Goal: Navigation & Orientation: Find specific page/section

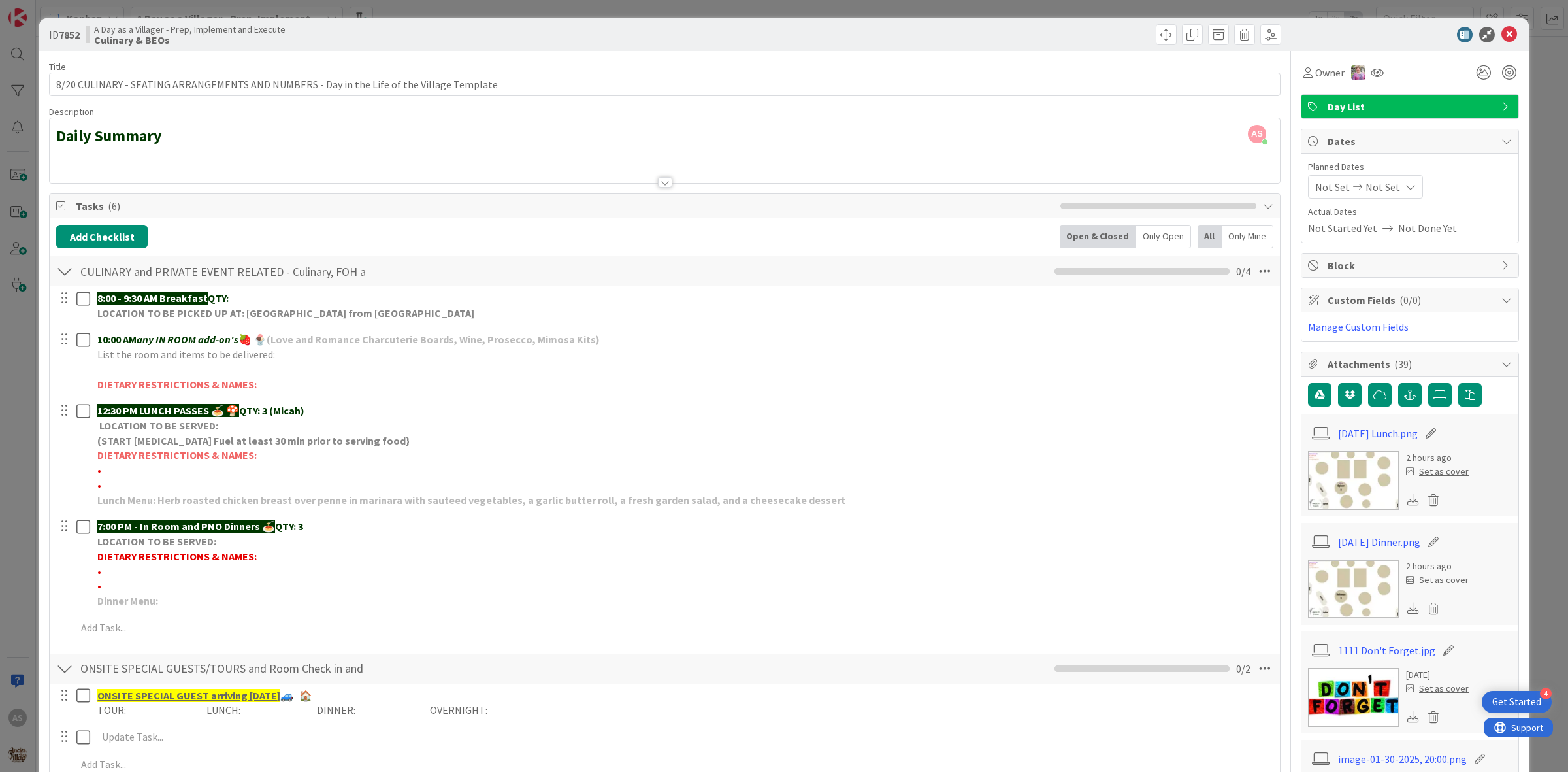
click at [1501, 33] on icon at bounding box center [1509, 35] width 16 height 16
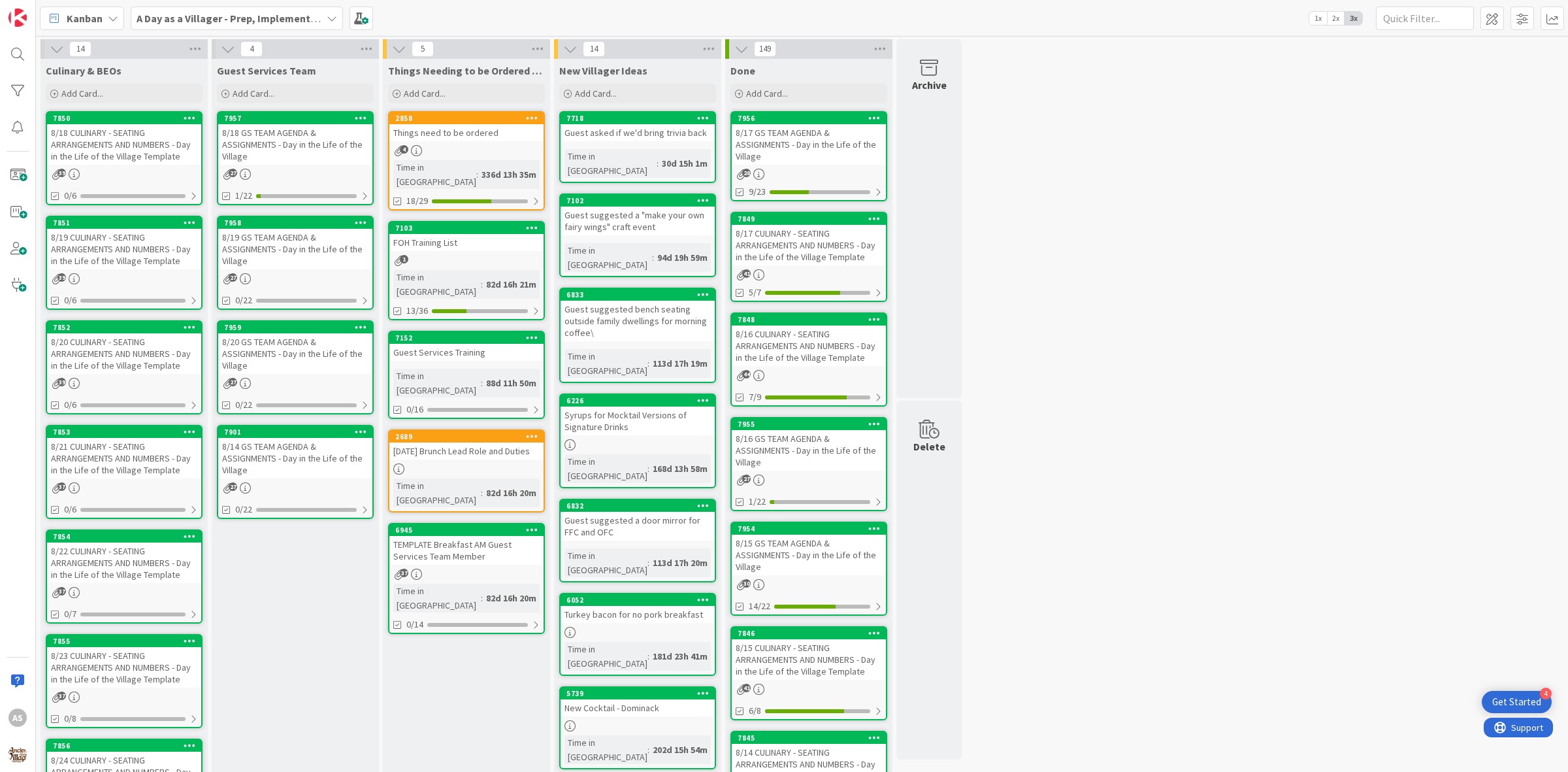
click at [204, 17] on b "A Day as a Villager - Prep, Implement and Execute" at bounding box center [253, 18] width 233 height 13
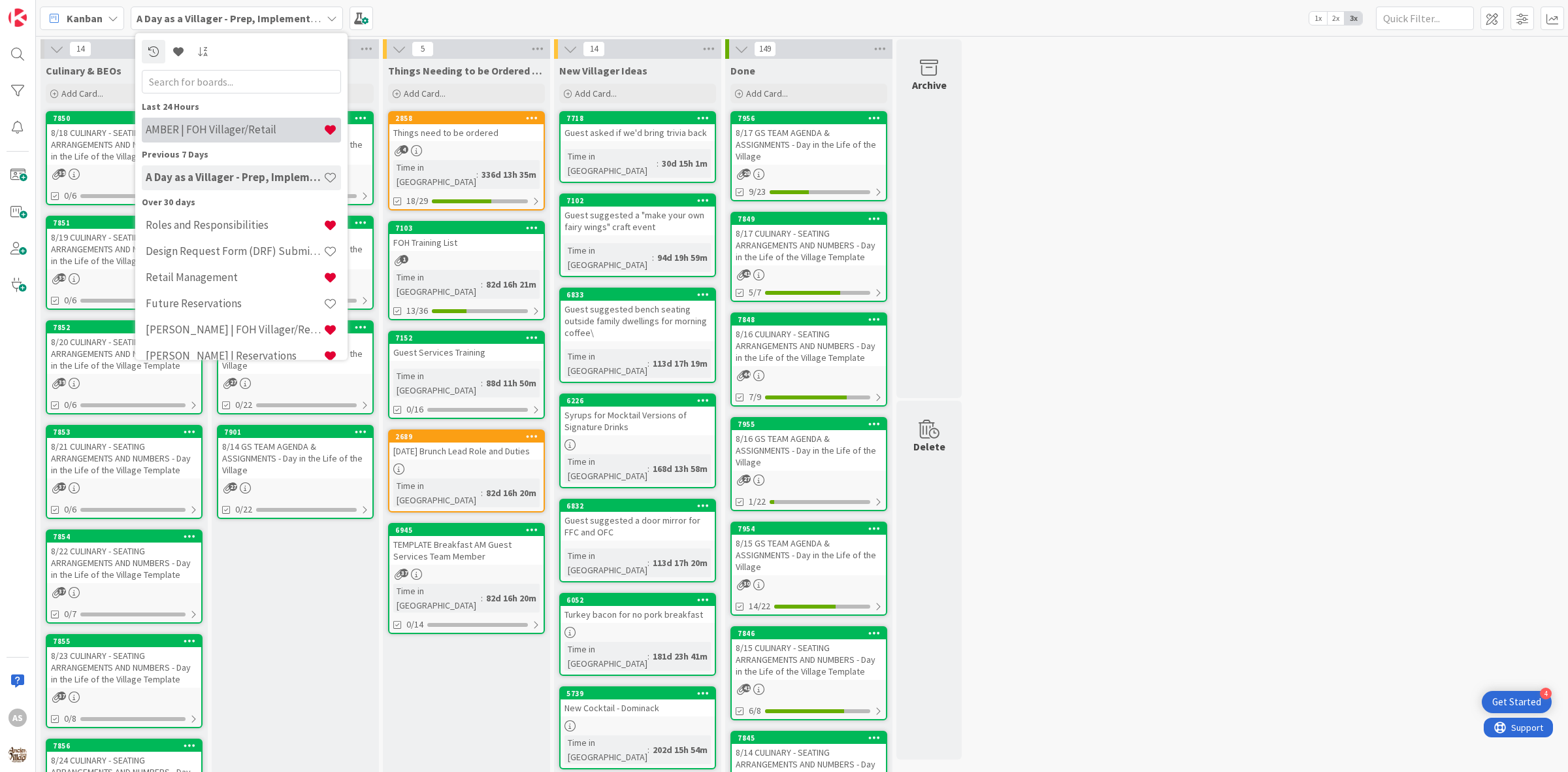
click at [191, 135] on h4 "AMBER | FOH Villager/Retail" at bounding box center [234, 129] width 178 height 13
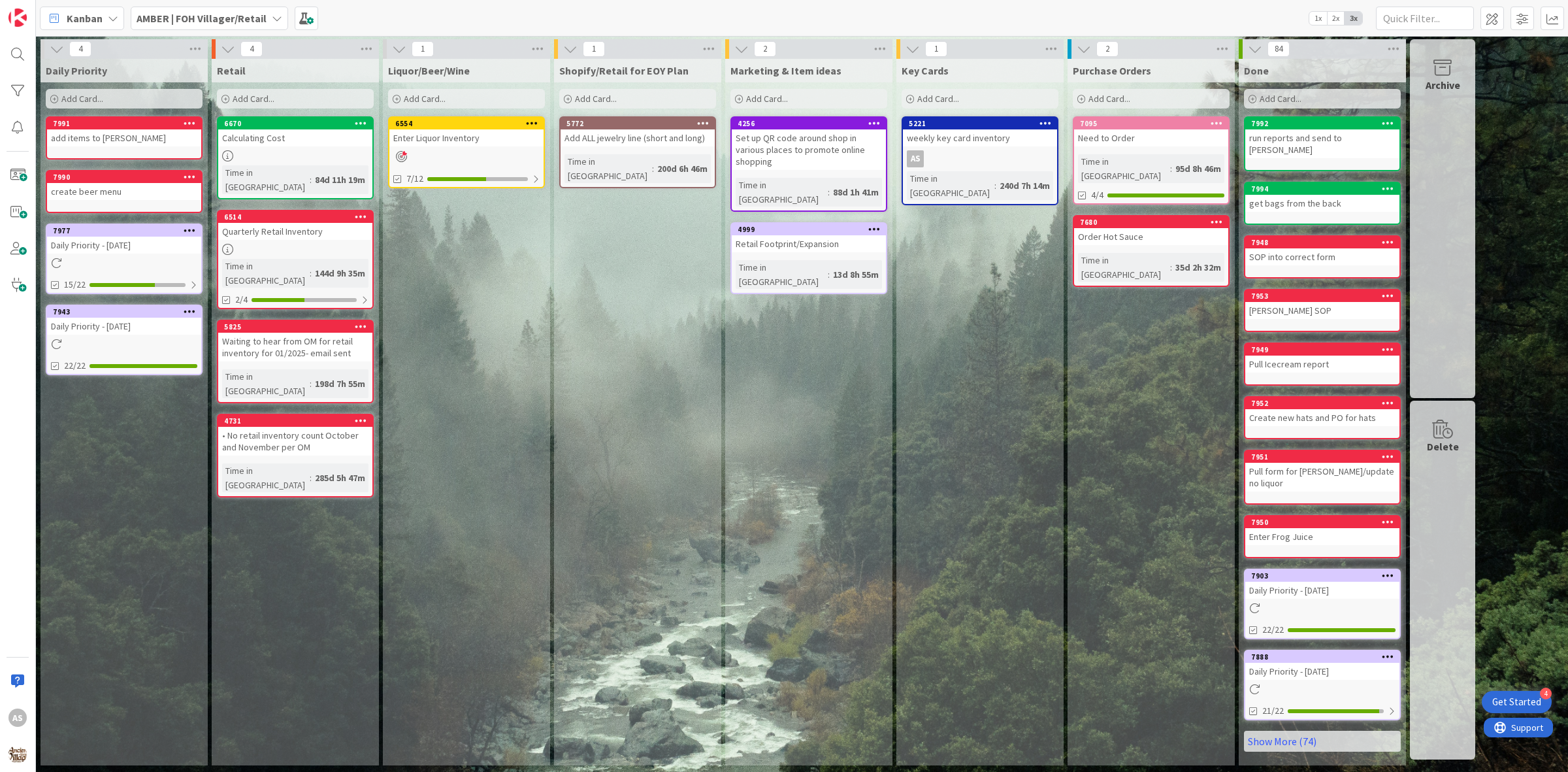
click at [89, 258] on div at bounding box center [124, 263] width 154 height 11
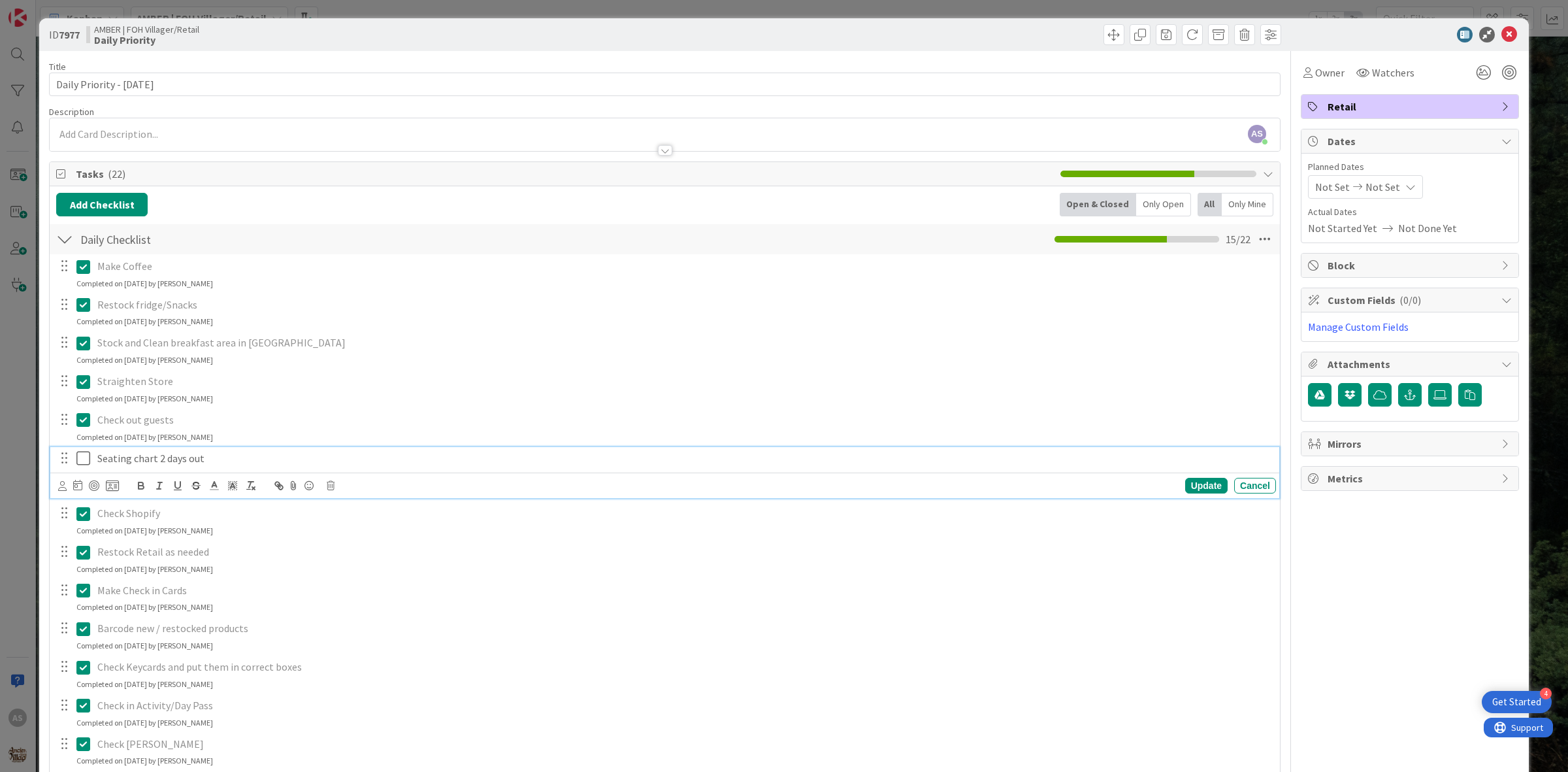
click at [81, 463] on icon at bounding box center [86, 459] width 20 height 16
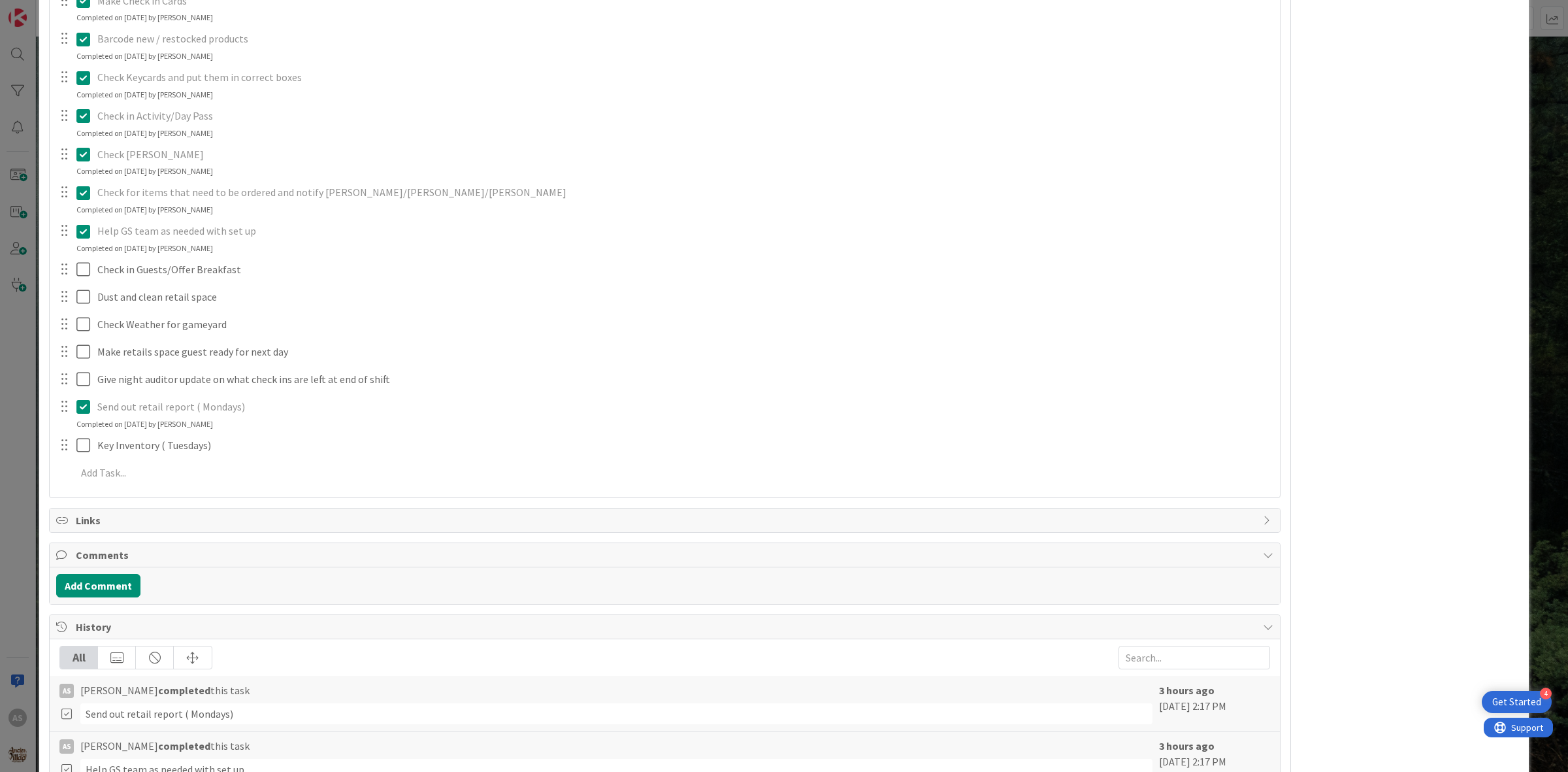
scroll to position [654, 0]
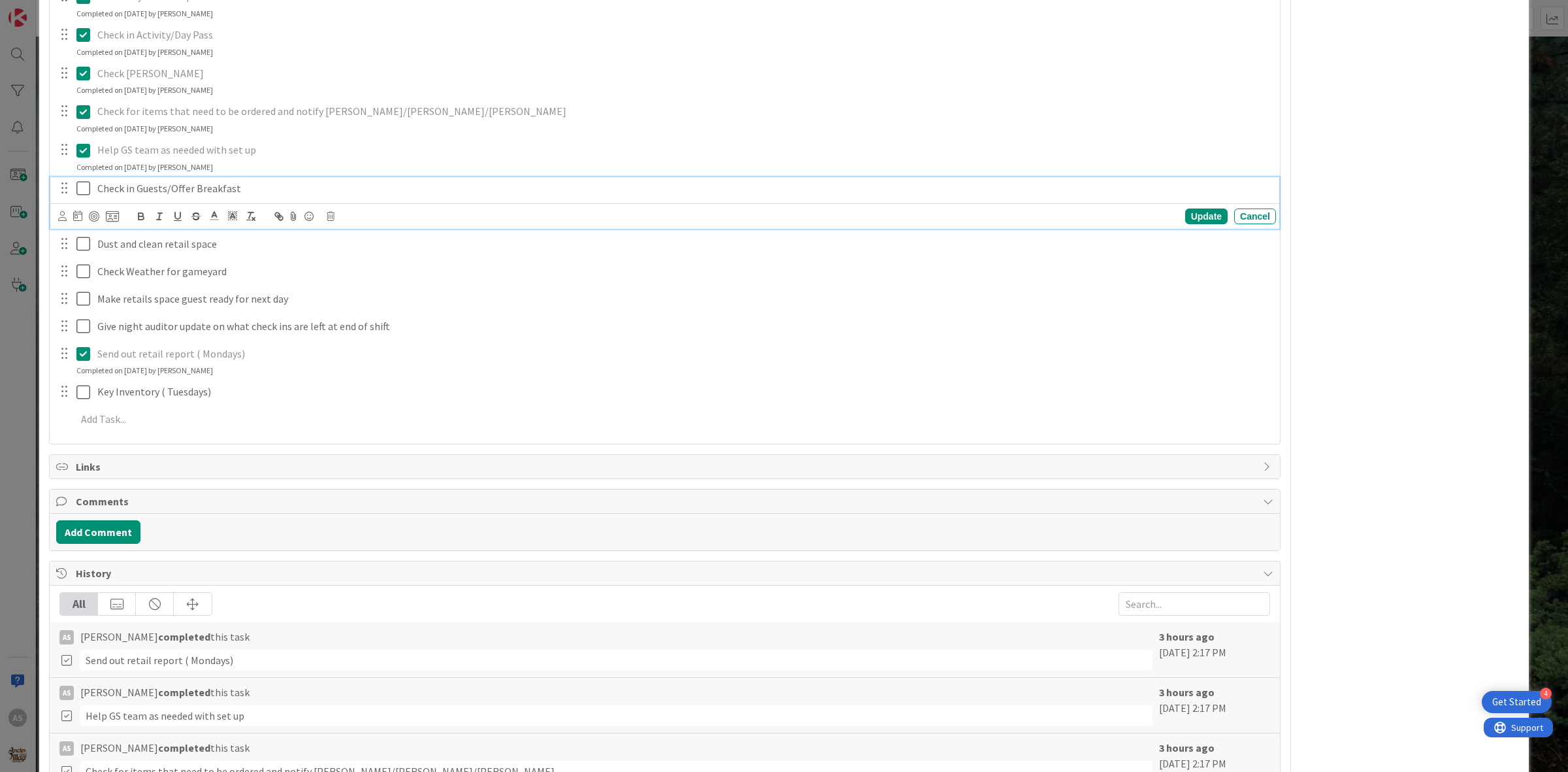
click at [85, 190] on icon at bounding box center [86, 189] width 20 height 16
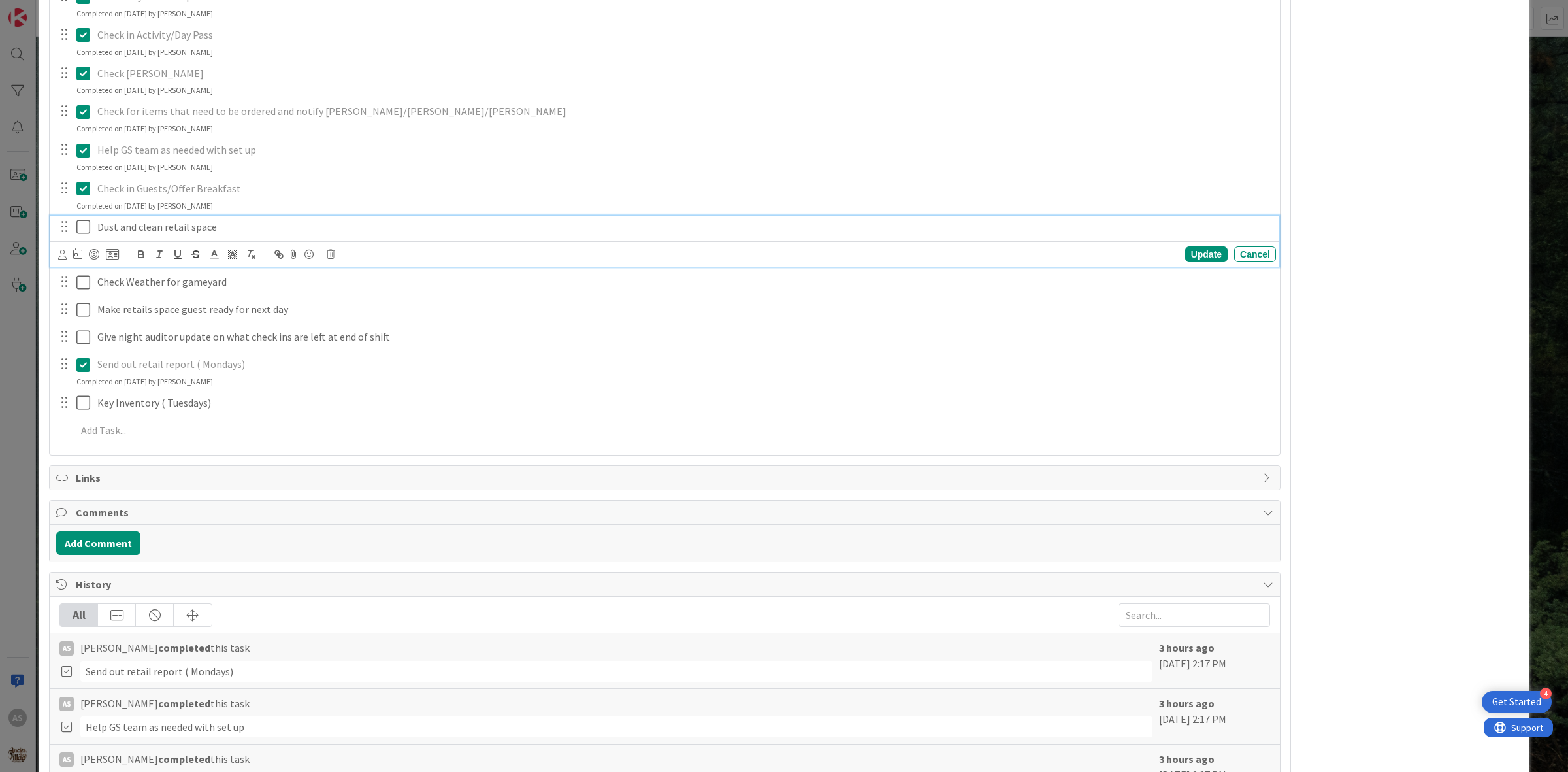
click at [79, 229] on icon at bounding box center [86, 227] width 20 height 16
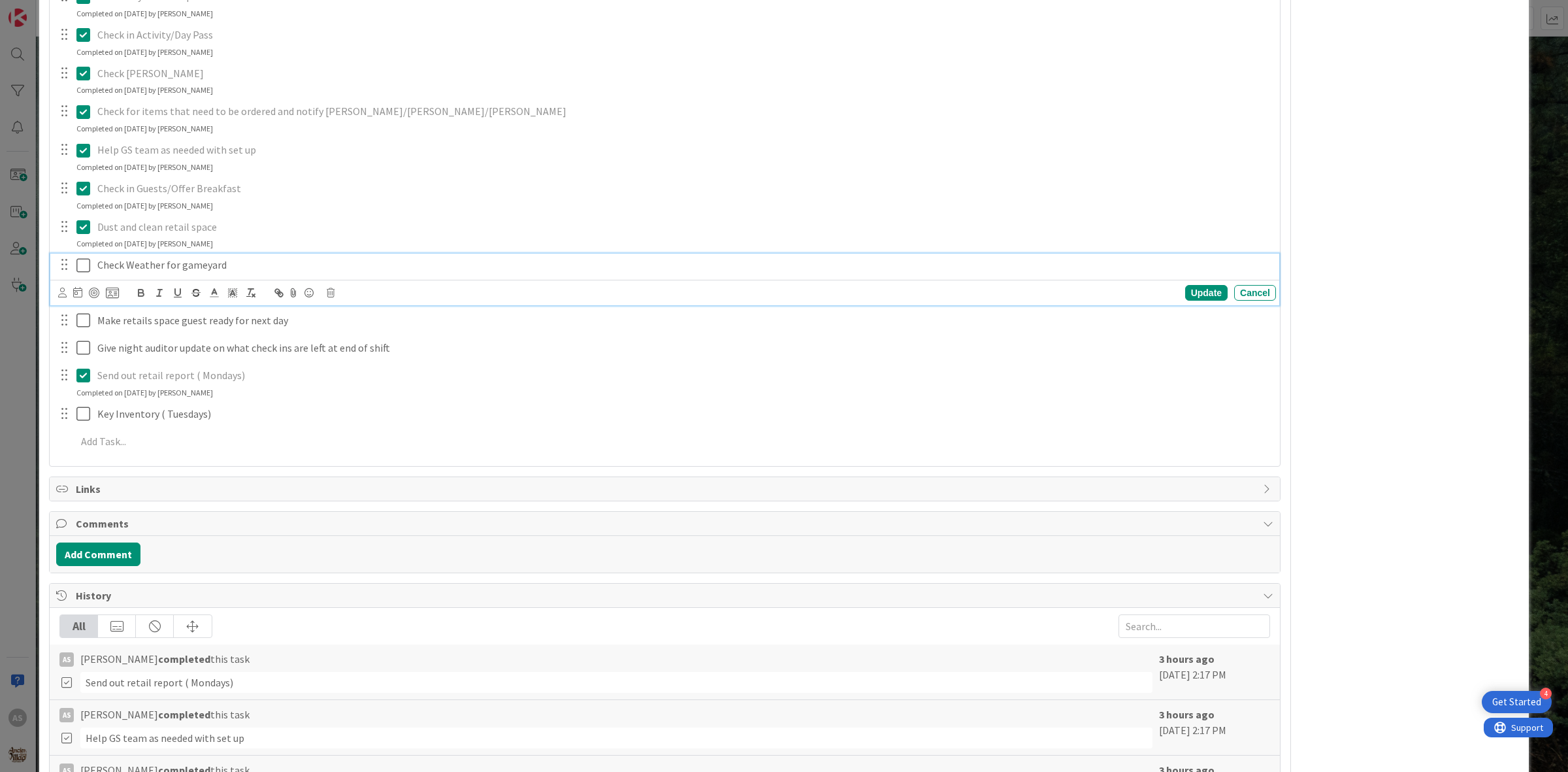
click at [79, 268] on icon at bounding box center [86, 265] width 20 height 16
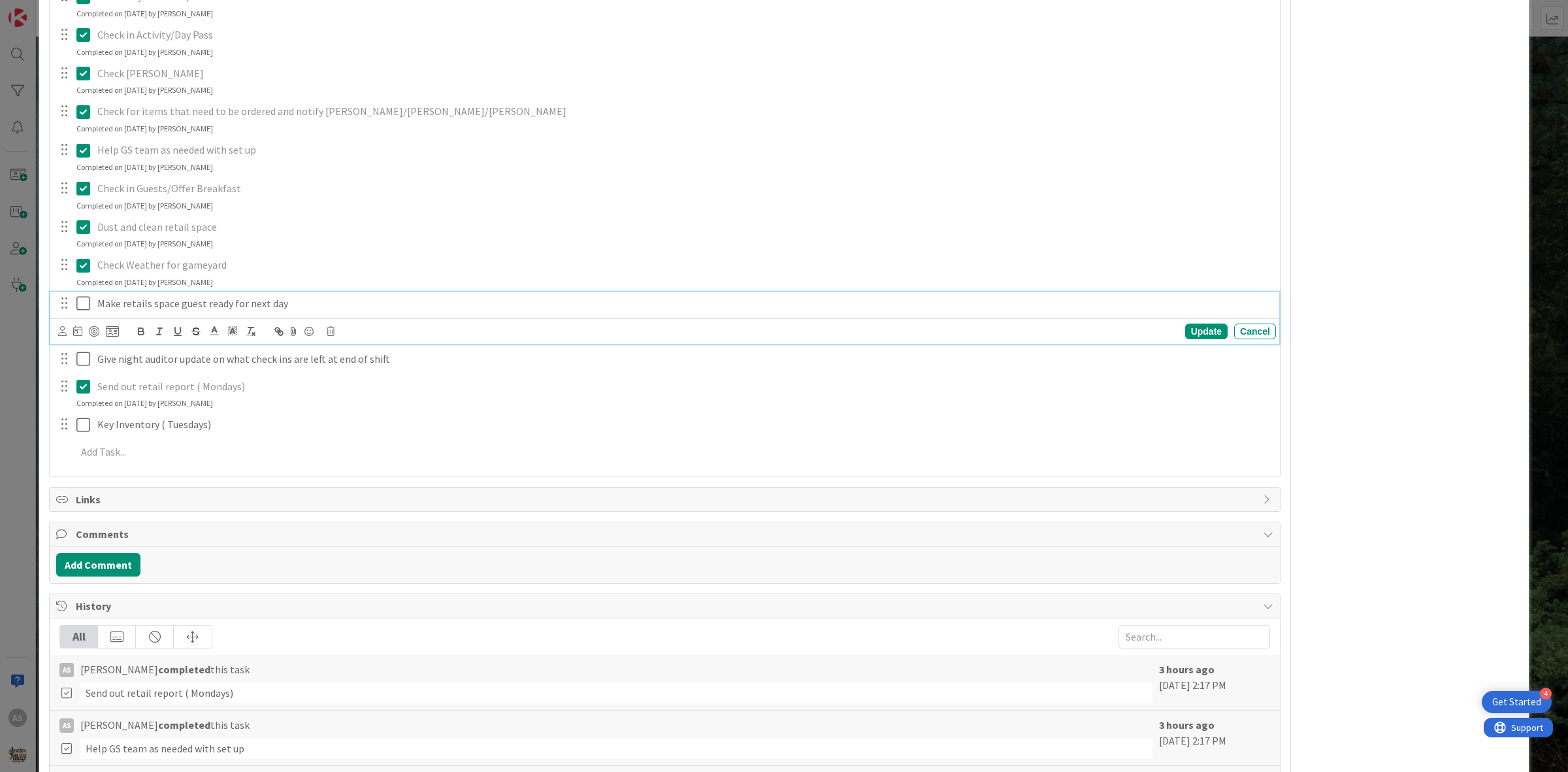
click at [79, 308] on icon at bounding box center [86, 304] width 20 height 16
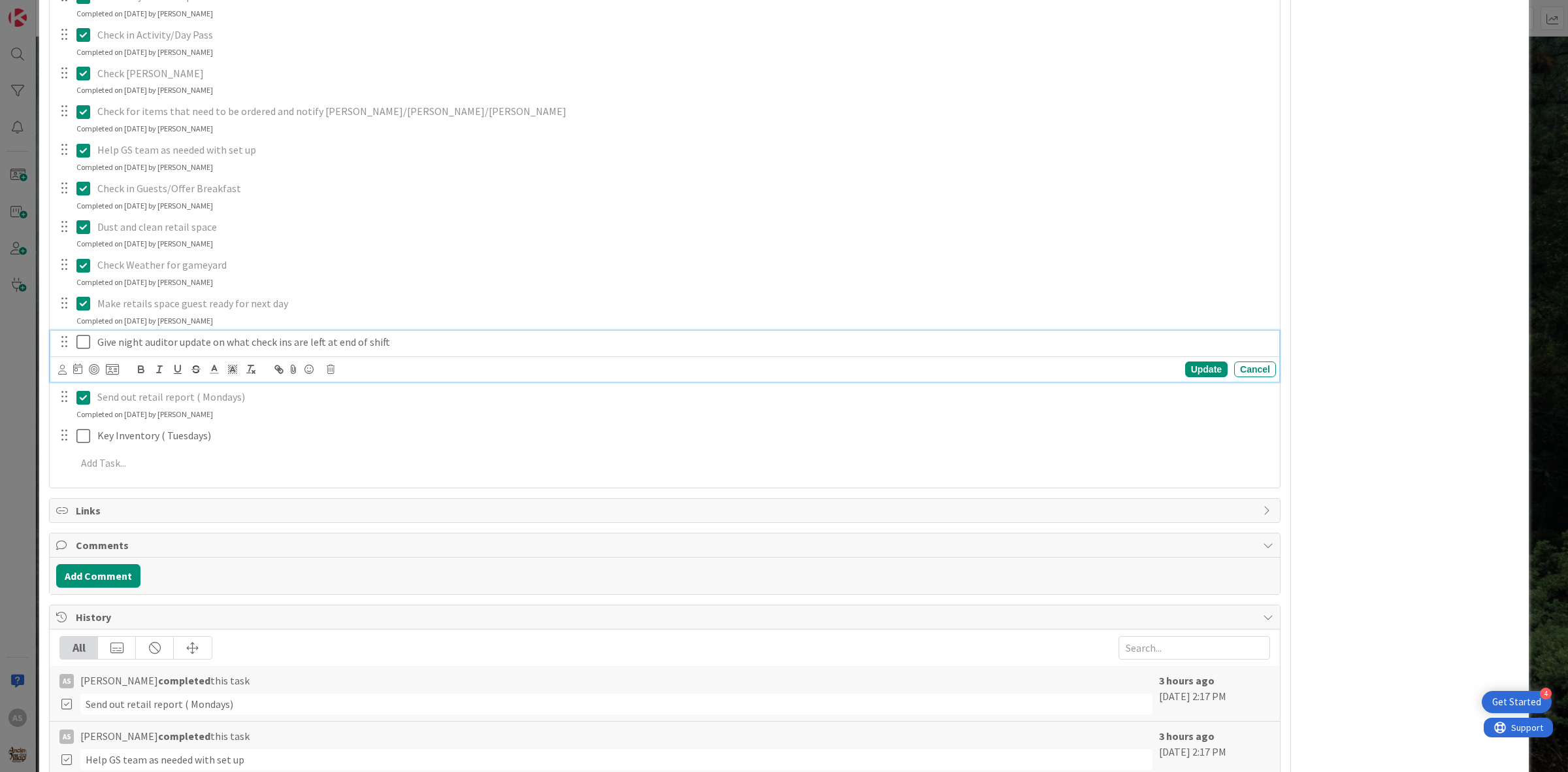
click at [79, 337] on icon at bounding box center [86, 342] width 20 height 16
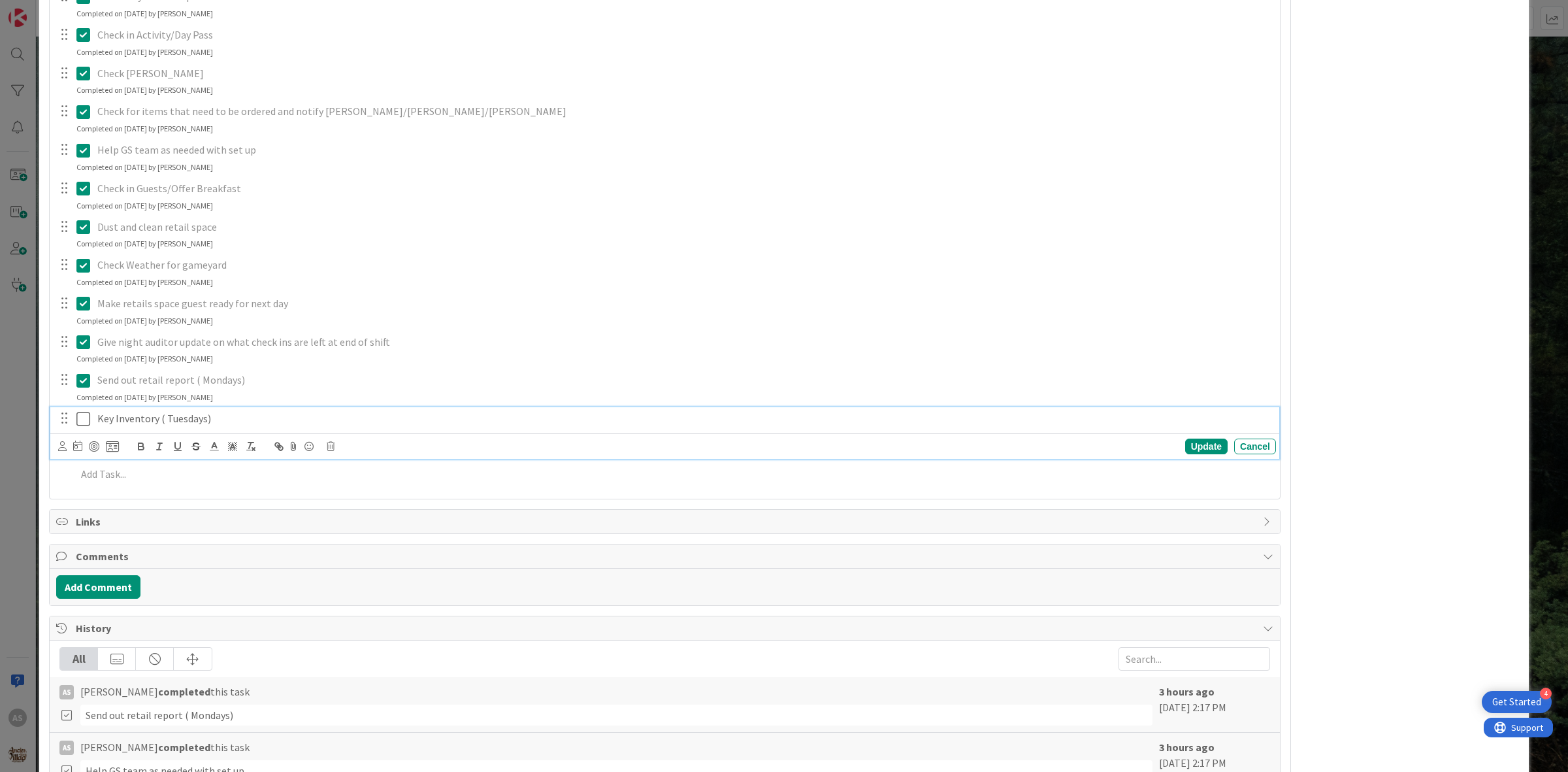
click at [83, 420] on icon at bounding box center [86, 419] width 20 height 16
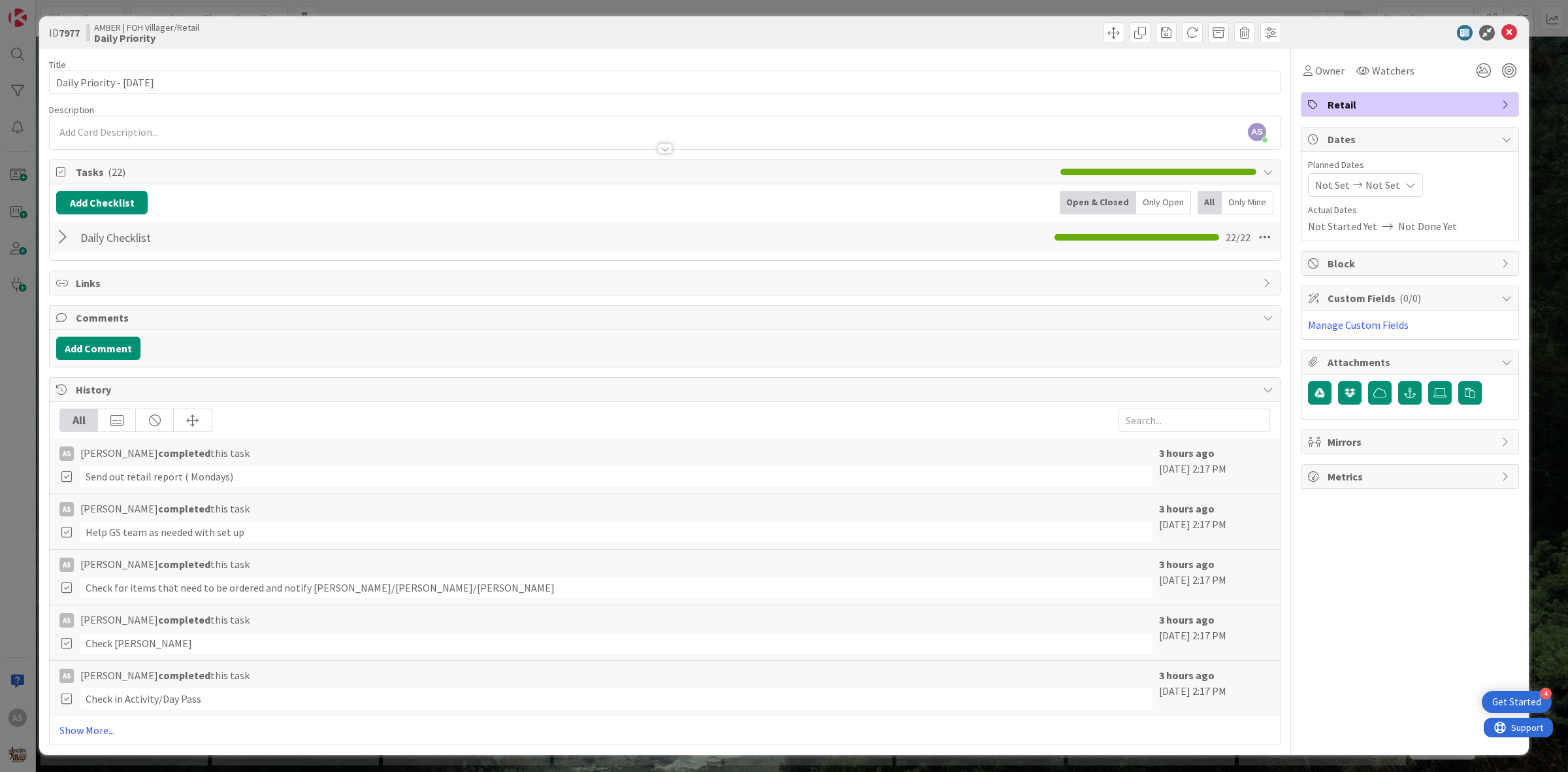
scroll to position [0, 0]
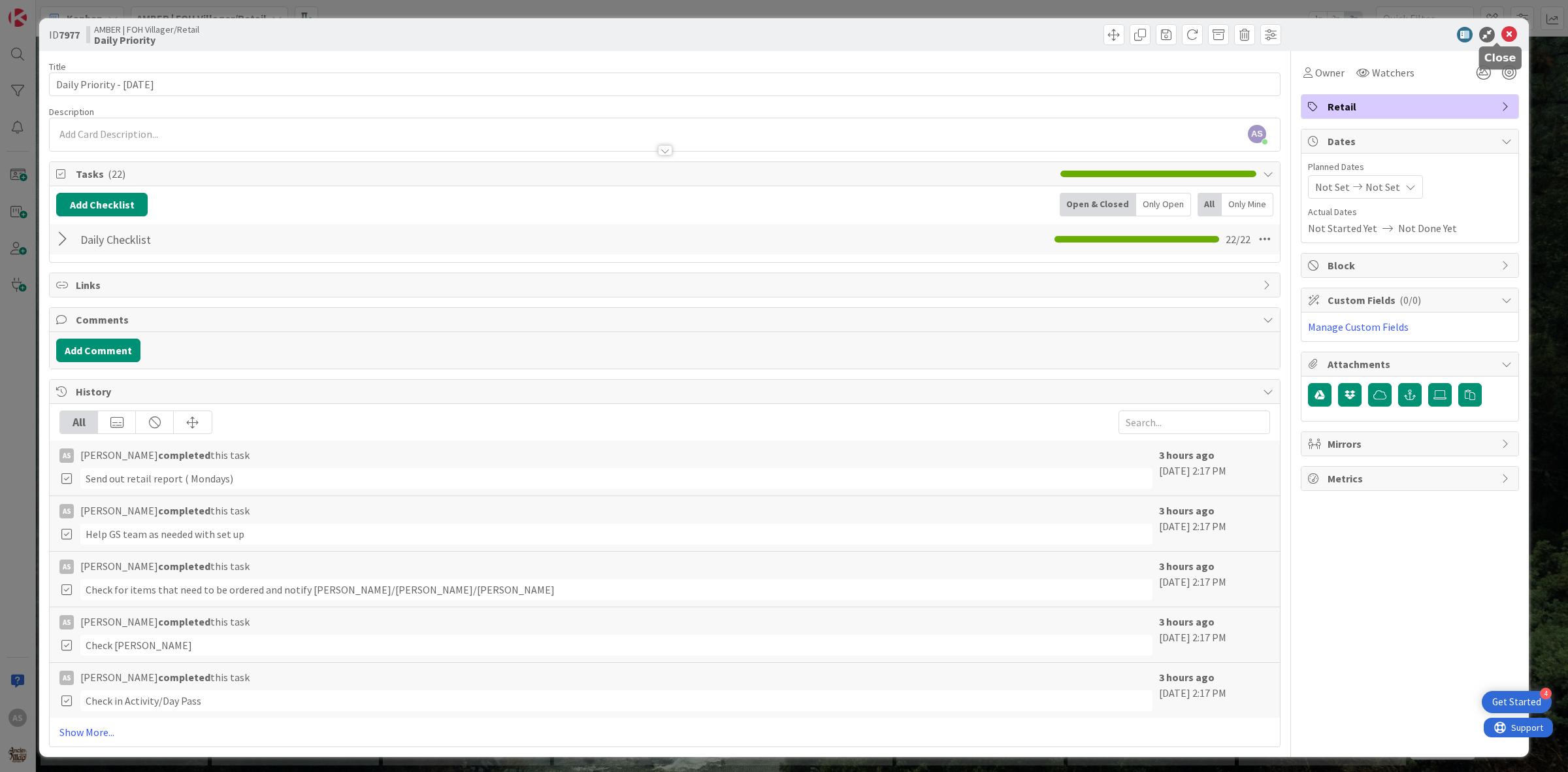
click at [1501, 39] on icon at bounding box center [1509, 35] width 16 height 16
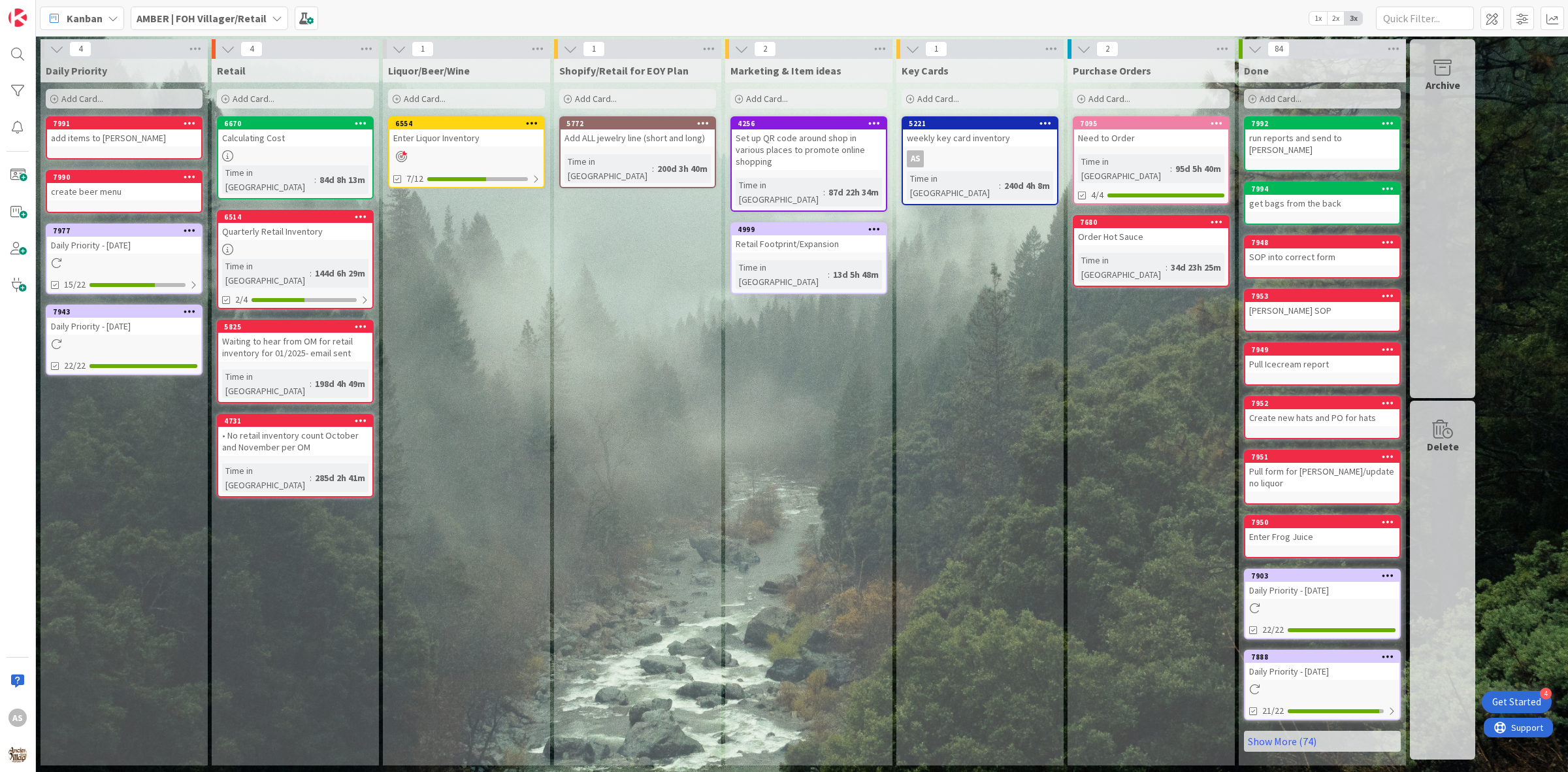
click at [258, 14] on b "AMBER | FOH Villager/Retail" at bounding box center [202, 18] width 130 height 13
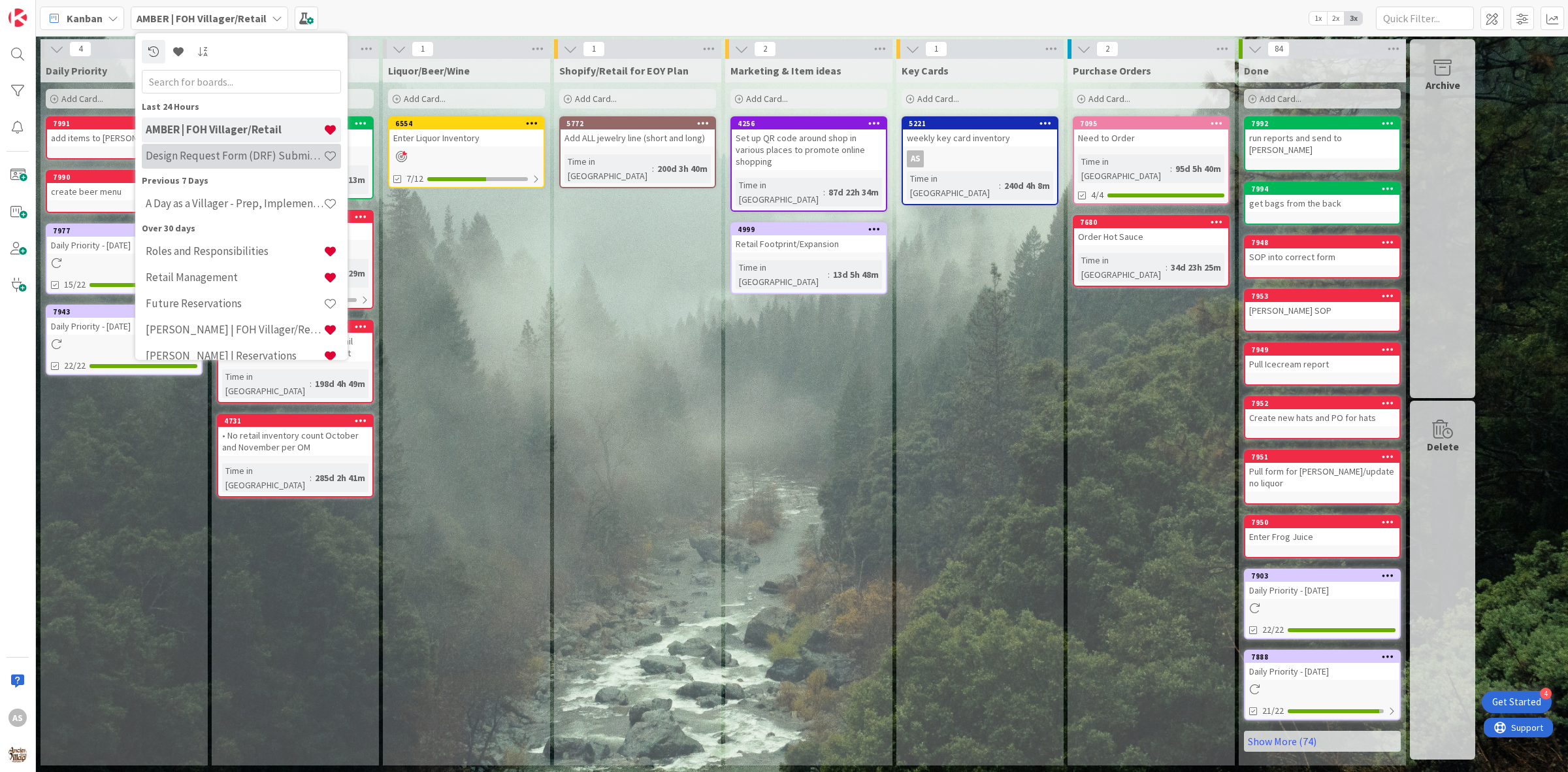
click at [229, 152] on h4 "Design Request Form (DRF) Submittals" at bounding box center [234, 156] width 178 height 13
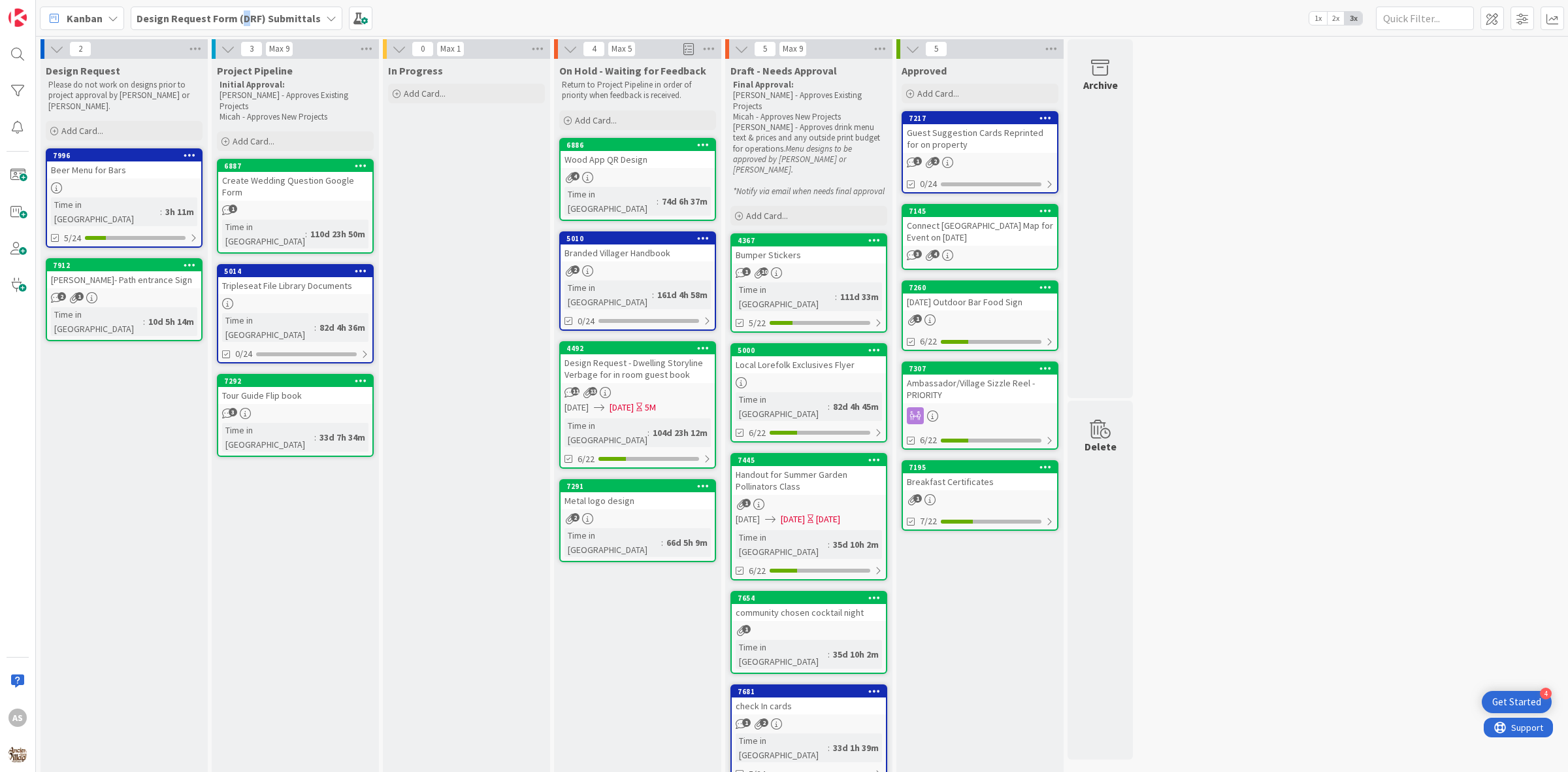
click at [242, 7] on div "Design Request Form (DRF) Submittals" at bounding box center [236, 18] width 211 height 24
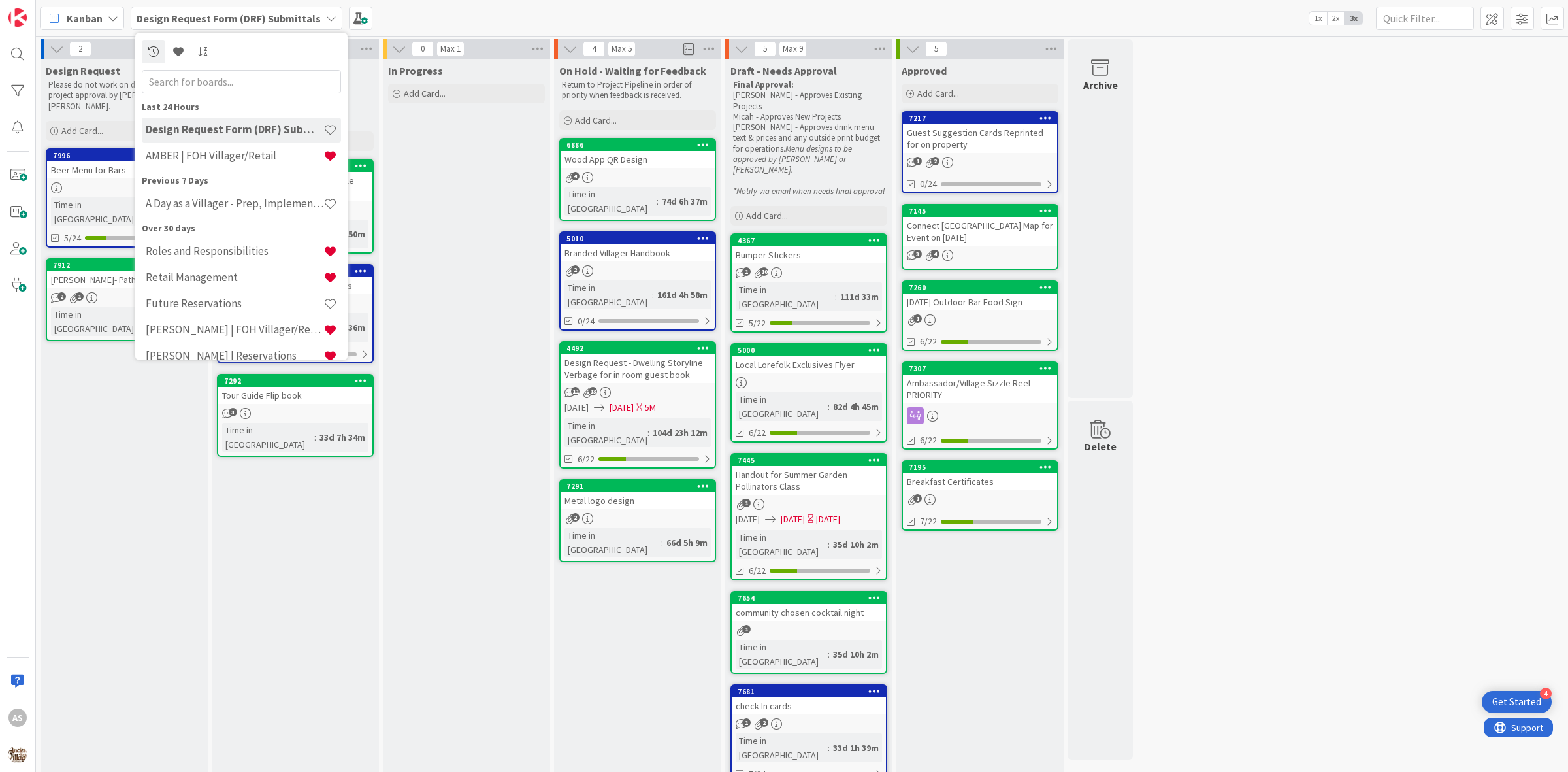
click at [204, 164] on div "AMBER | FOH Villager/Retail" at bounding box center [241, 156] width 199 height 25
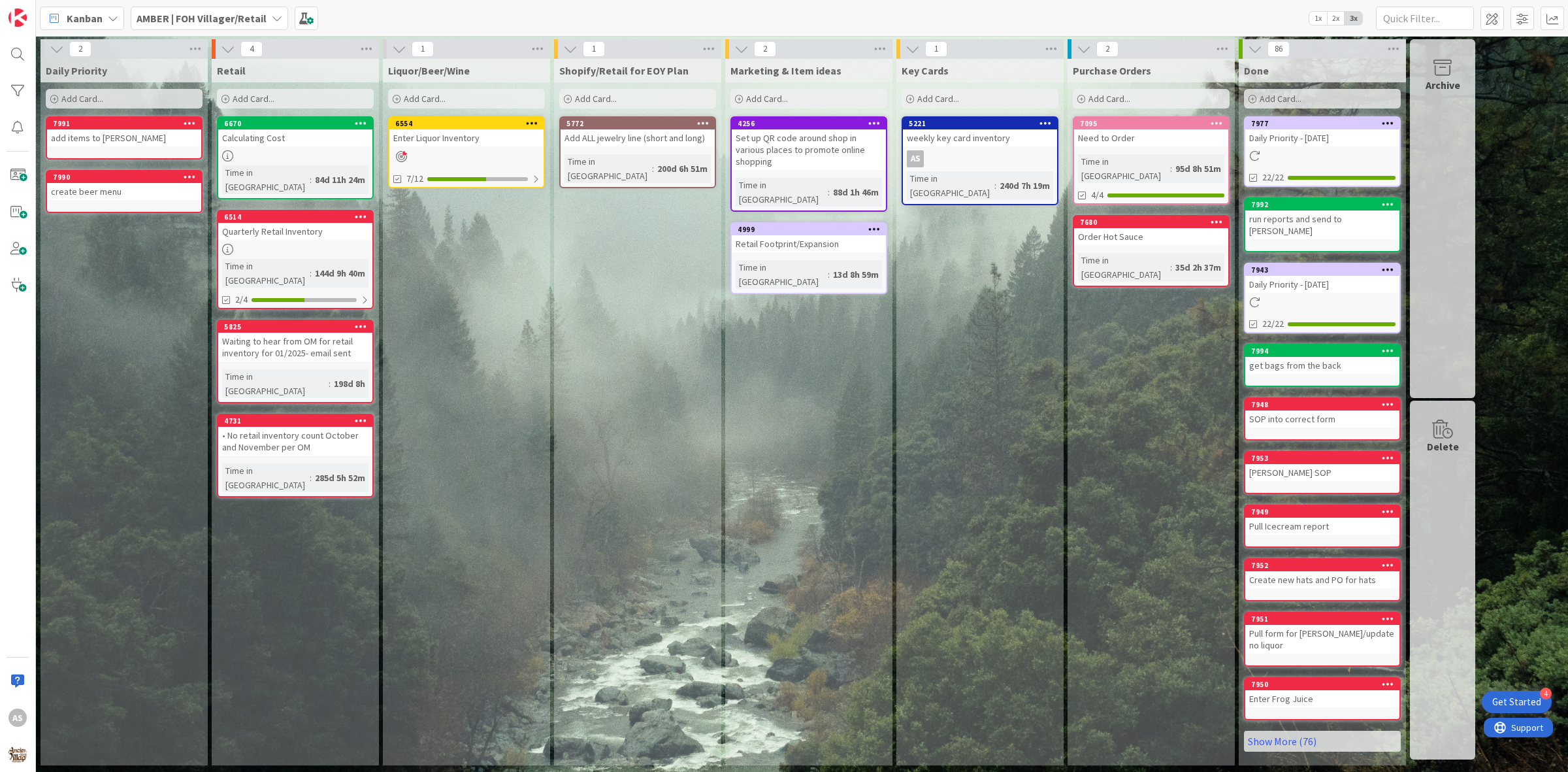
click at [167, 15] on b "AMBER | FOH Villager/Retail" at bounding box center [202, 18] width 130 height 13
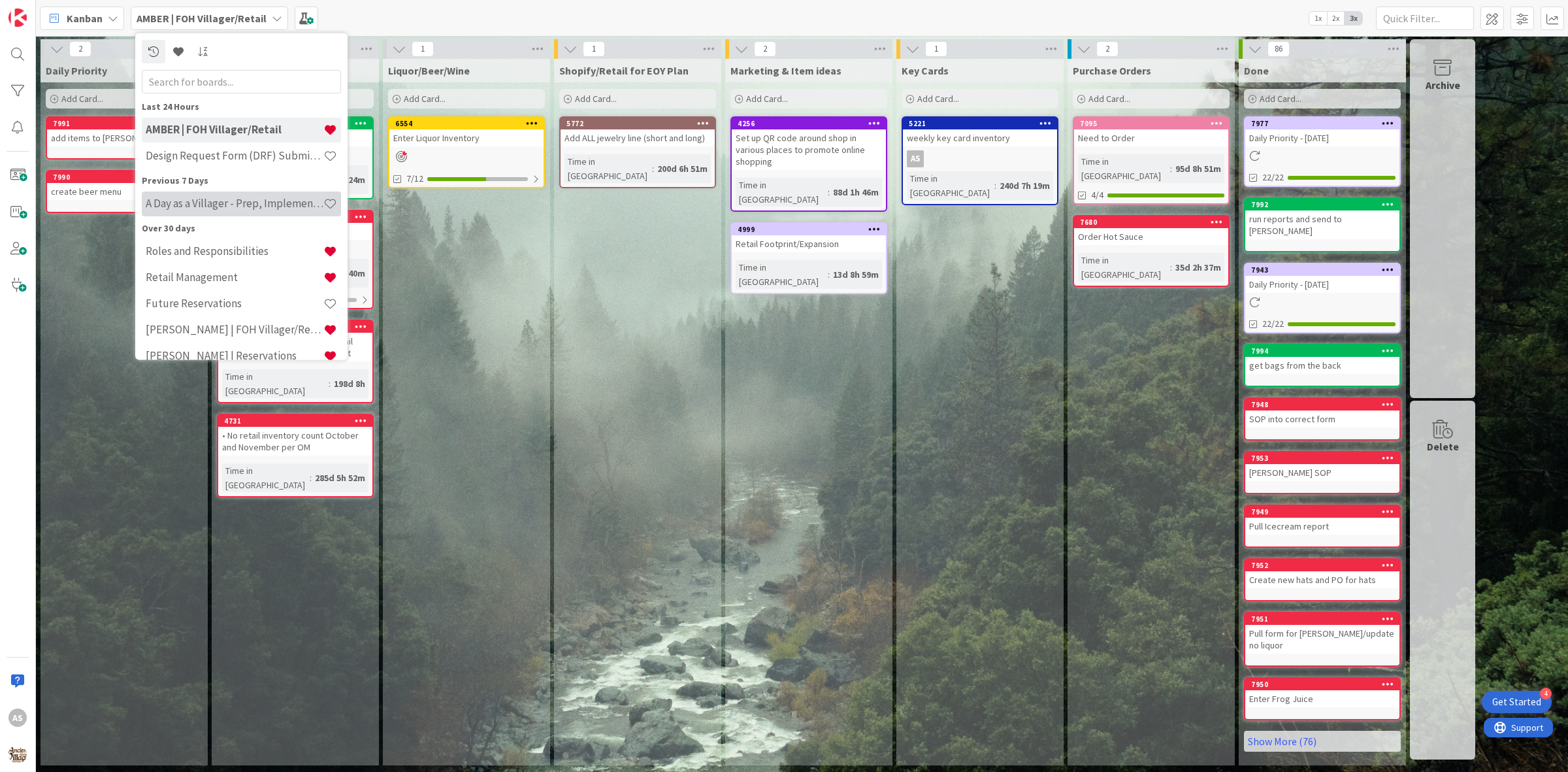
click at [213, 204] on h4 "A Day as a Villager - Prep, Implement and Execute" at bounding box center [234, 203] width 178 height 13
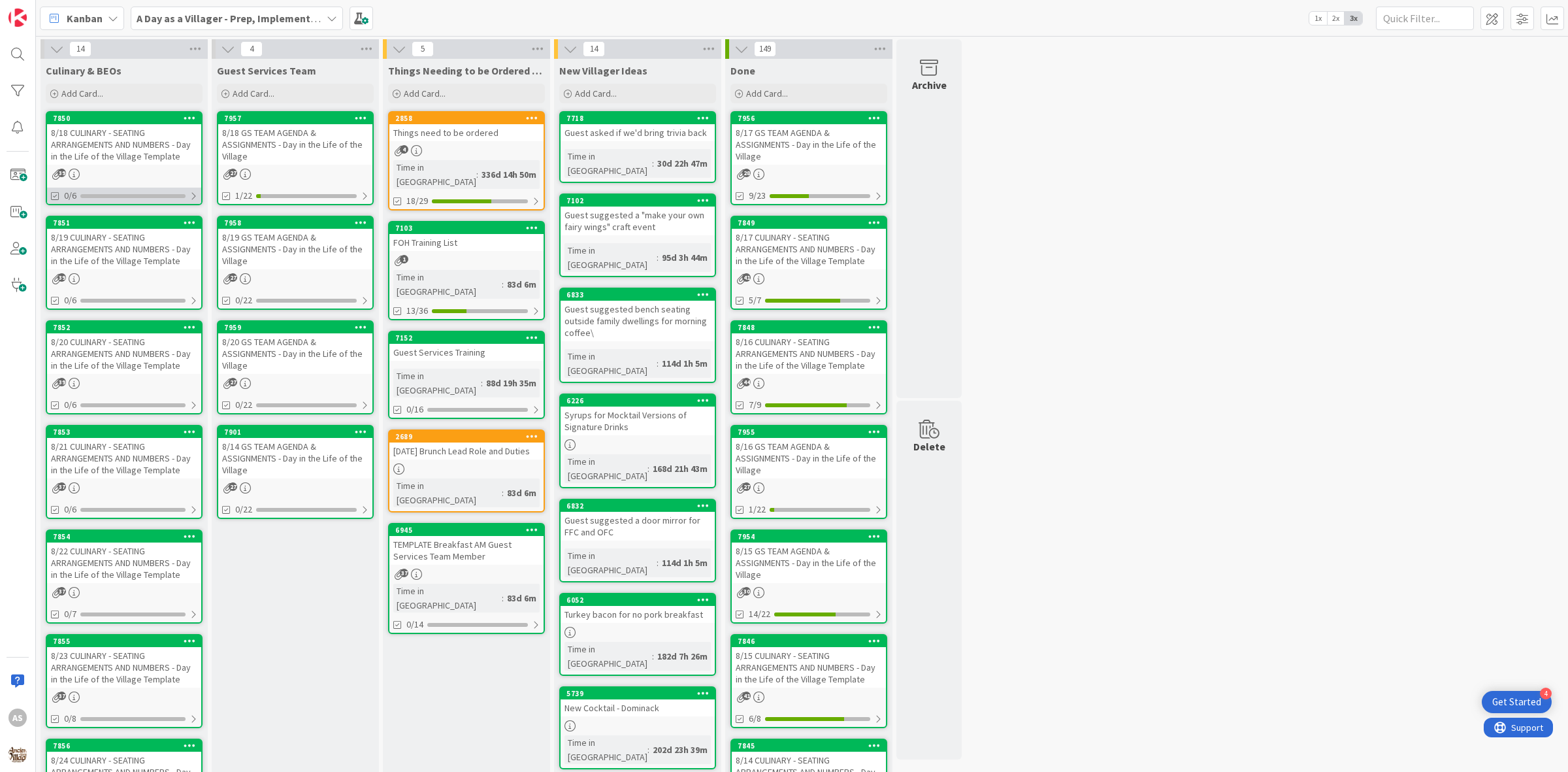
click at [158, 191] on div "0/6" at bounding box center [124, 196] width 154 height 16
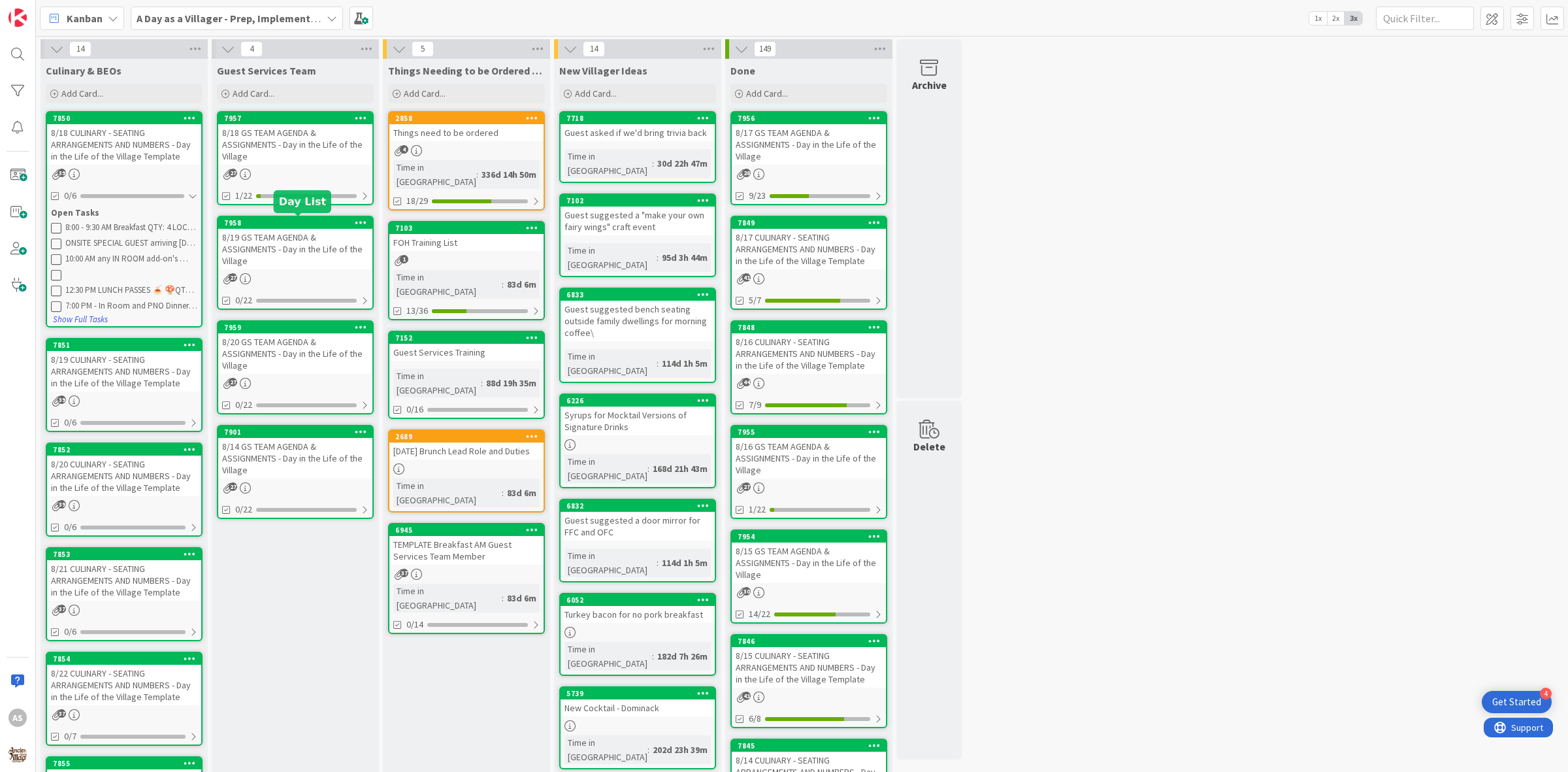
click at [273, 233] on div "8/19 GS TEAM AGENDA & ASSIGNMENTS - Day in the Life of the Village" at bounding box center [295, 249] width 154 height 41
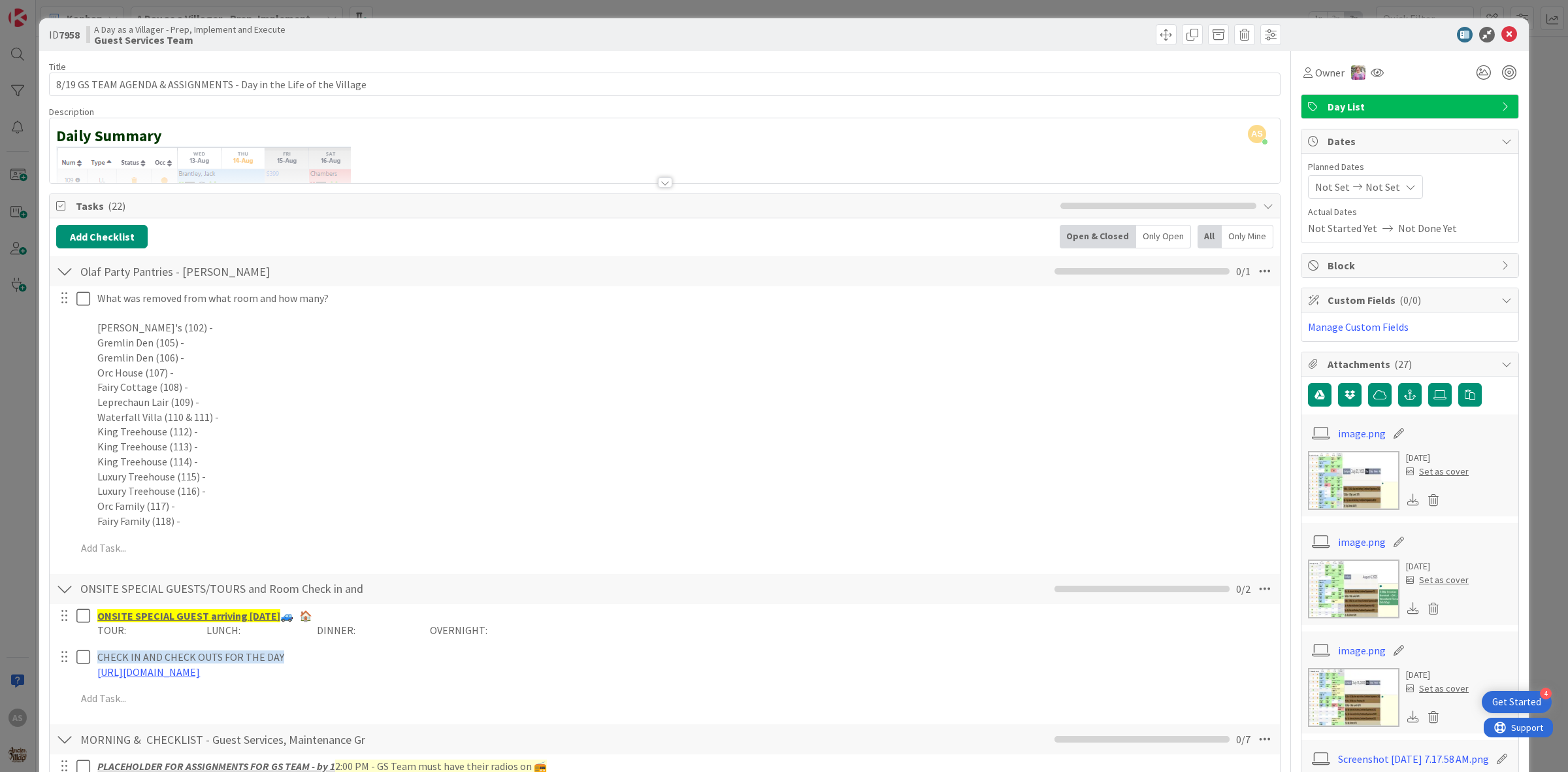
click at [1501, 41] on div "ID 7958 A Day as a Villager - Prep, Implement and Execute Guest Services Team" at bounding box center [784, 35] width 1490 height 33
click at [1501, 41] on icon at bounding box center [1509, 35] width 16 height 16
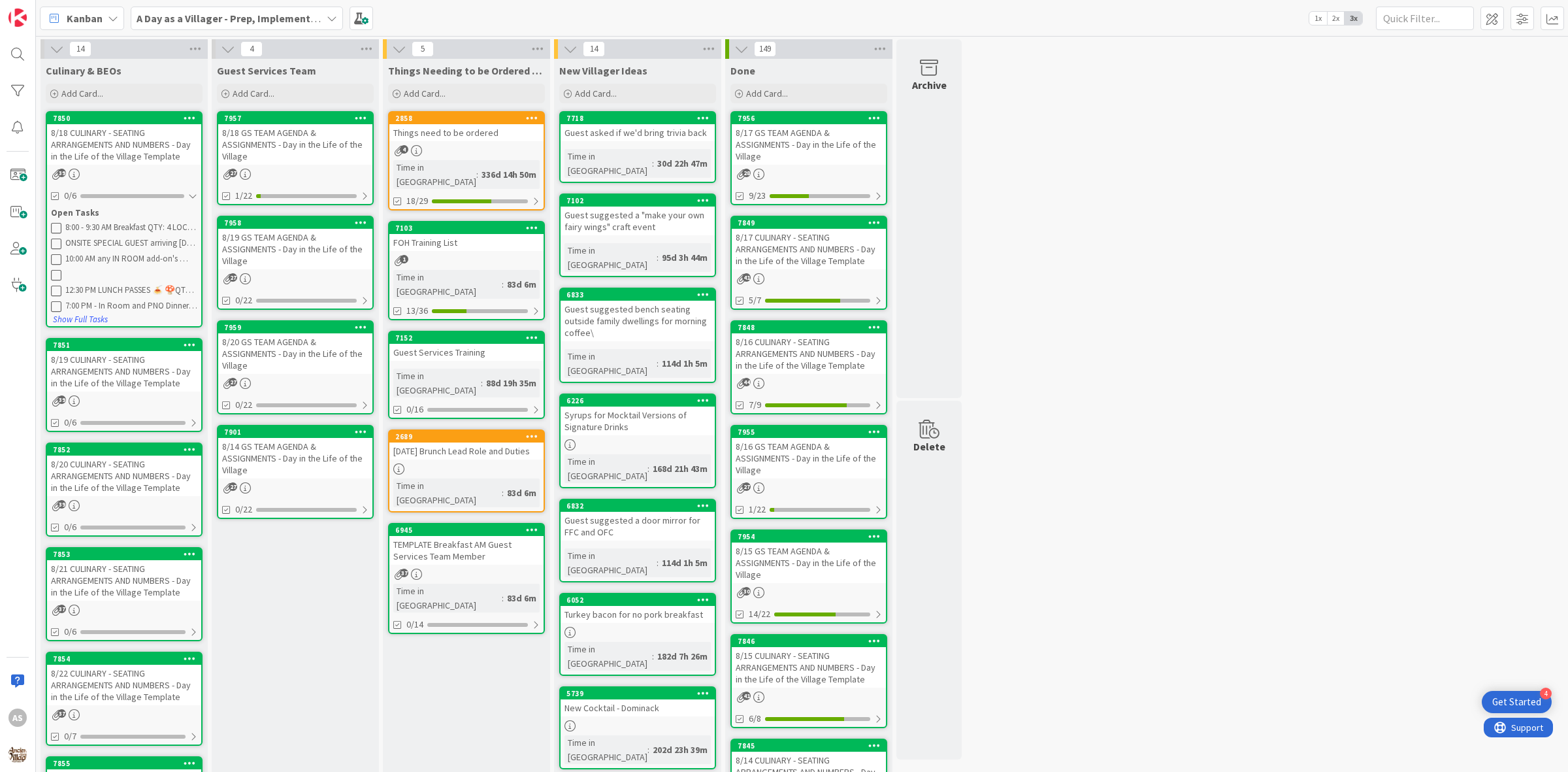
click at [341, 156] on div "8/18 GS TEAM AGENDA & ASSIGNMENTS - Day in the Life of the Village" at bounding box center [295, 145] width 154 height 41
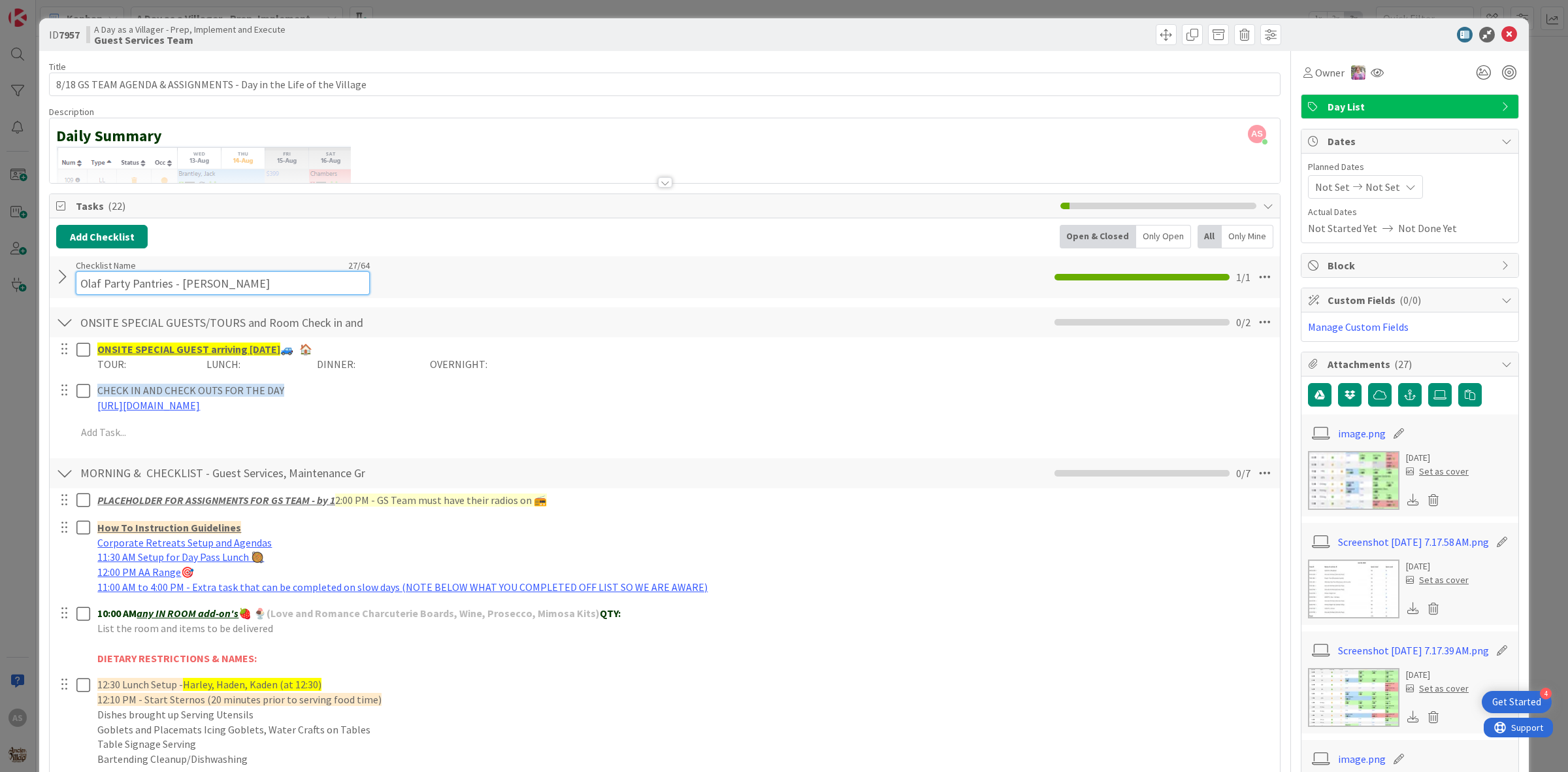
click at [87, 277] on input "Olaf Party Pantries - [PERSON_NAME]" at bounding box center [223, 283] width 294 height 24
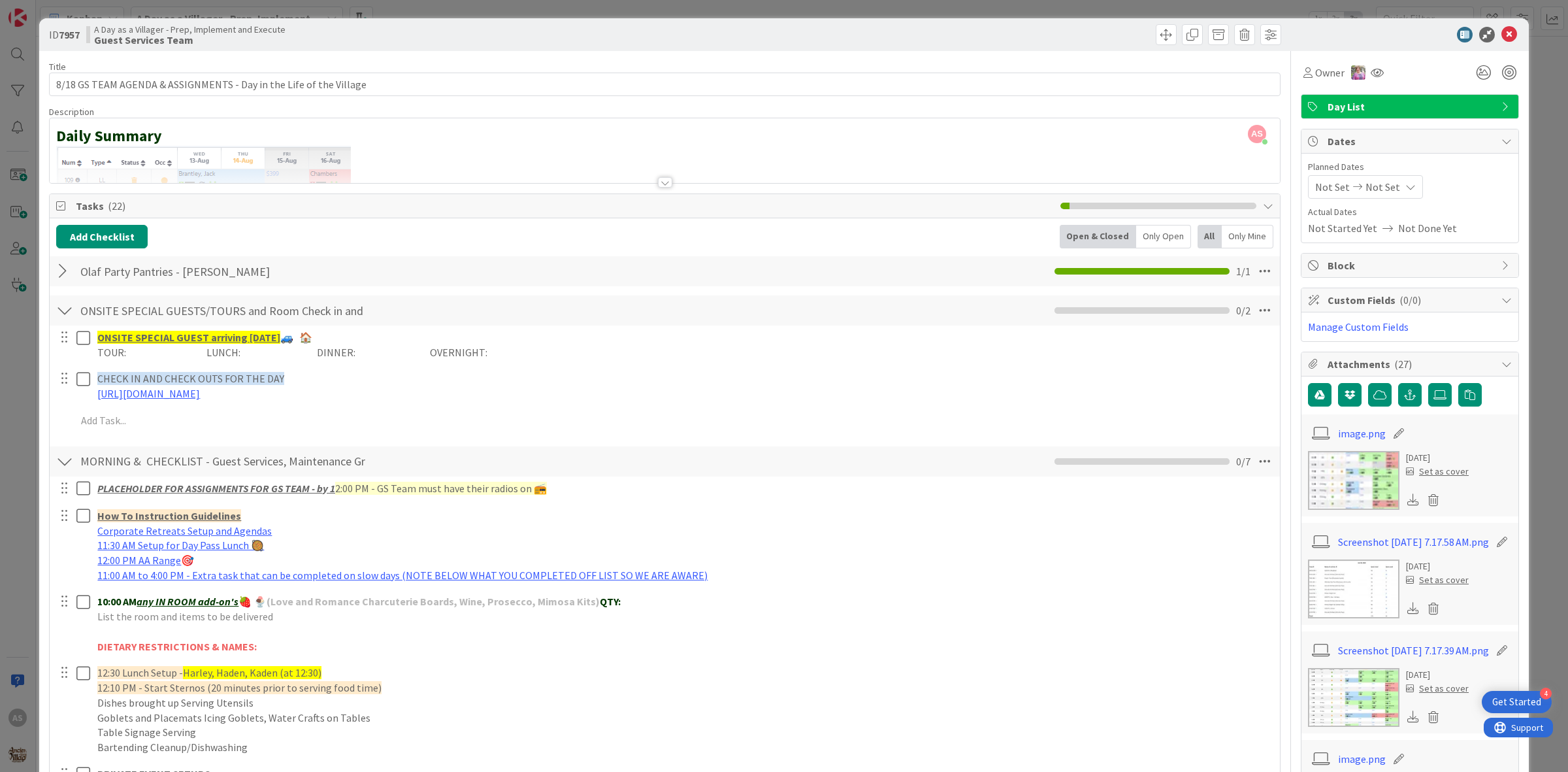
click at [64, 286] on div "Olaf Party Pantries - [PERSON_NAME] Checklist Name 27 / 64 Olaf Party Pantries …" at bounding box center [665, 271] width 1230 height 30
click at [63, 283] on div at bounding box center [65, 271] width 17 height 24
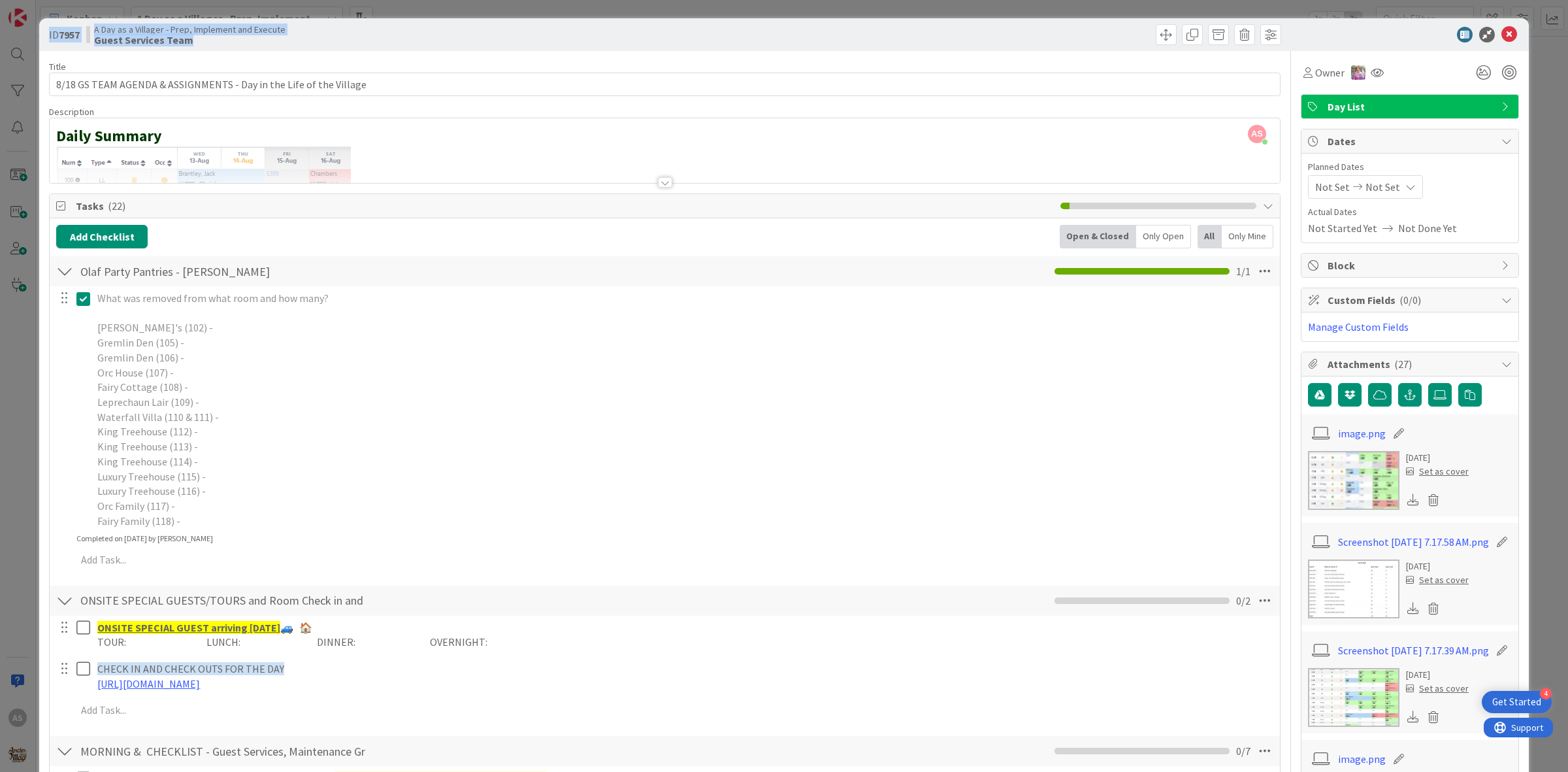
click at [1497, 41] on body "4 Get Started AS Kanban A Day as a Villager - Prep, Implement and Execute 1x 2x…" at bounding box center [784, 386] width 1568 height 772
